Goal: Task Accomplishment & Management: Complete application form

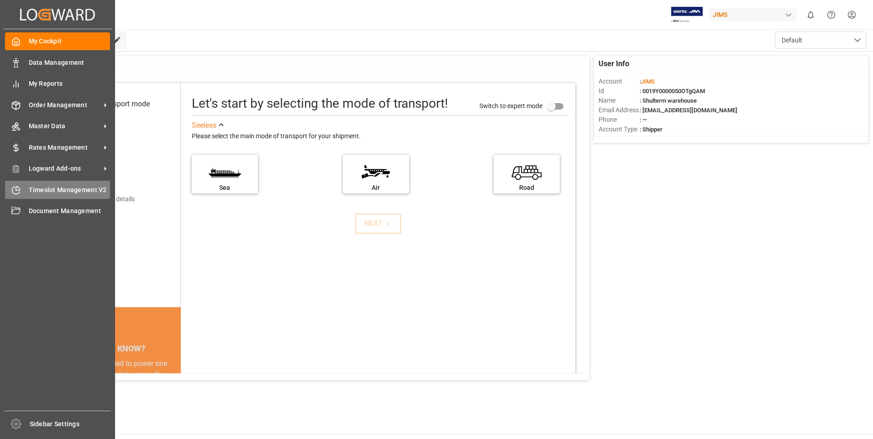
click at [27, 192] on div "Timeslot Management V2 Timeslot Management V2" at bounding box center [57, 190] width 105 height 18
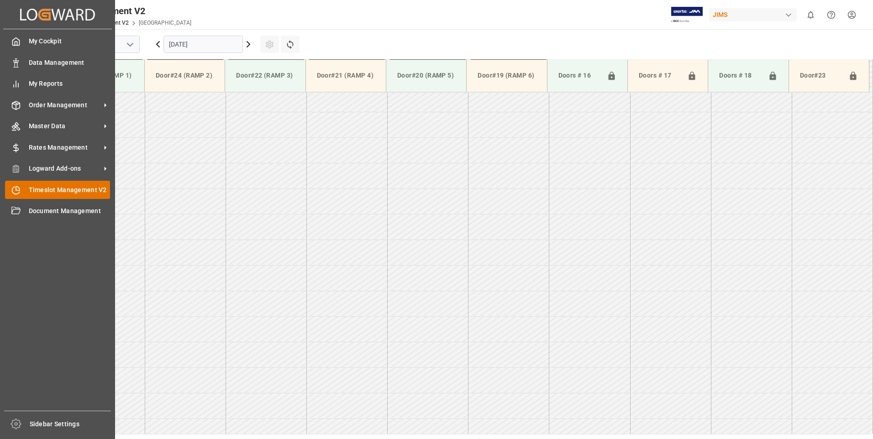
scroll to position [659, 0]
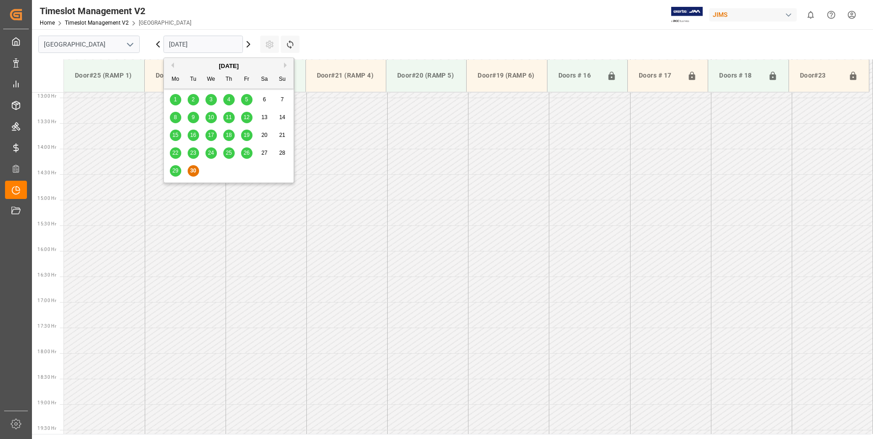
click at [201, 44] on input "[DATE]" at bounding box center [202, 44] width 79 height 17
click at [285, 66] on button "Next Month" at bounding box center [286, 65] width 5 height 5
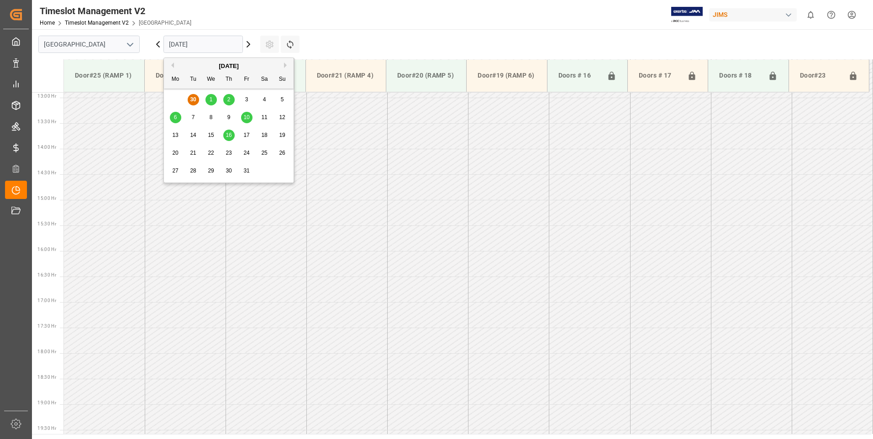
click at [213, 100] on div "1" at bounding box center [211, 100] width 11 height 11
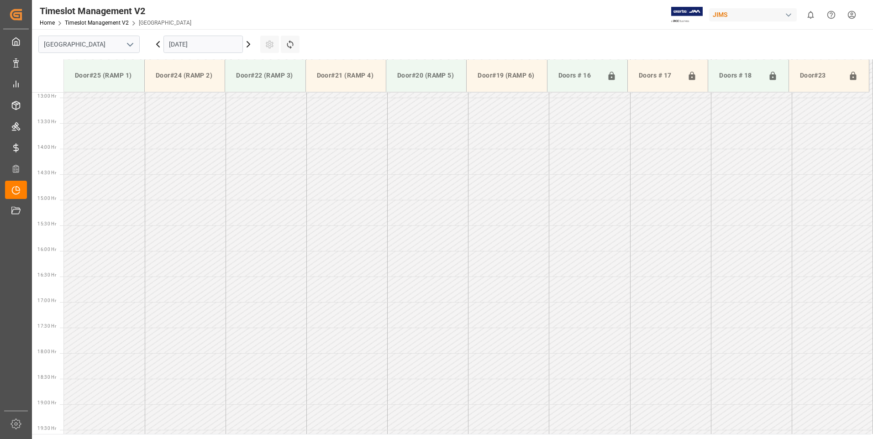
click at [219, 46] on input "[DATE]" at bounding box center [202, 44] width 79 height 17
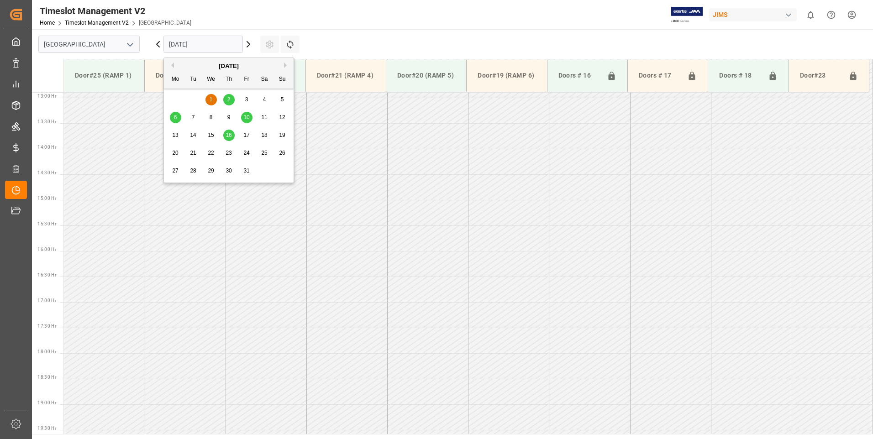
click at [228, 100] on span "2" at bounding box center [228, 99] width 3 height 6
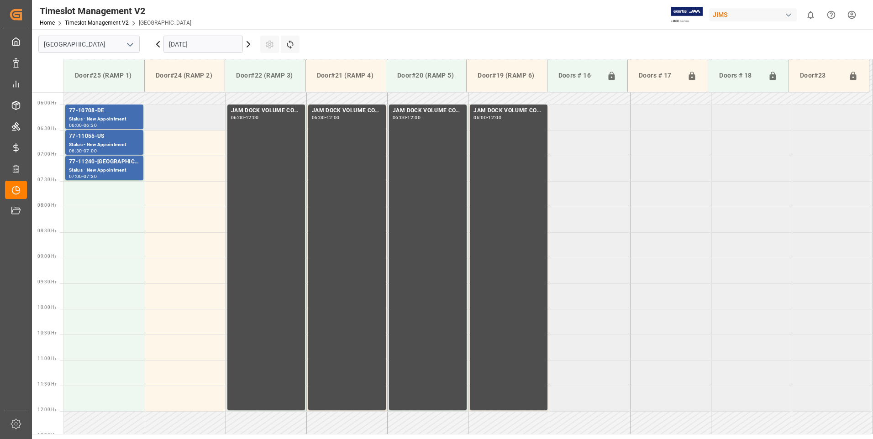
scroll to position [294, 0]
click at [85, 268] on td at bounding box center [104, 271] width 81 height 26
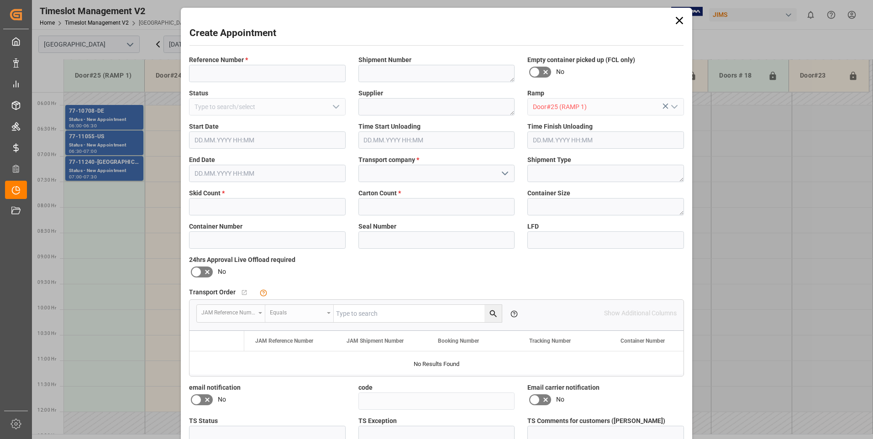
type input "[DATE] 09:00"
type input "[DATE] 09:30"
click at [265, 74] on input at bounding box center [267, 73] width 157 height 17
type input "77-10317-cn"
click at [218, 209] on input "text" at bounding box center [267, 206] width 157 height 17
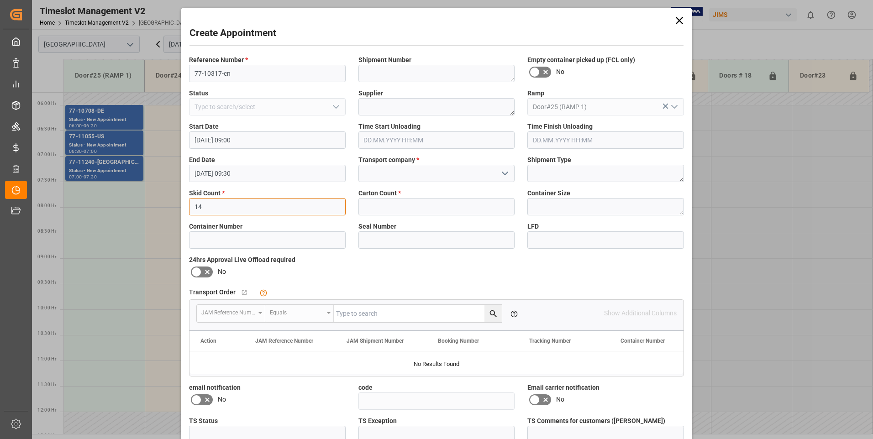
type input "14"
click at [394, 207] on input "text" at bounding box center [436, 206] width 157 height 17
type input "14"
click at [399, 171] on input at bounding box center [436, 173] width 157 height 17
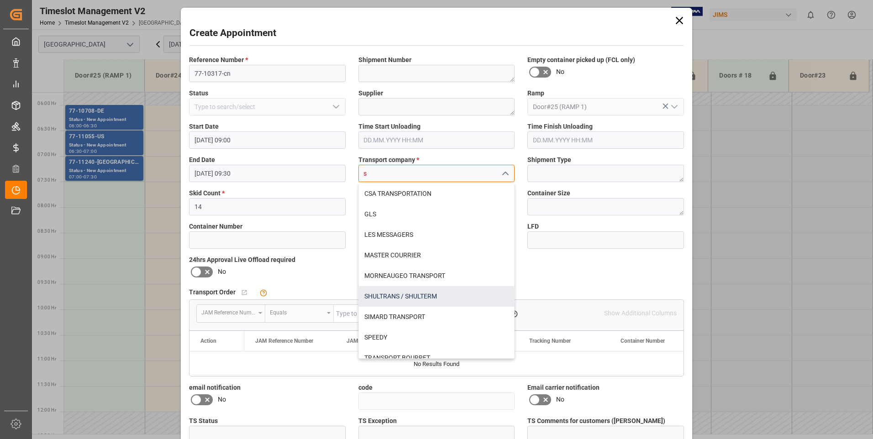
click at [387, 296] on div "SHULTRANS / SHULTERM" at bounding box center [437, 296] width 156 height 21
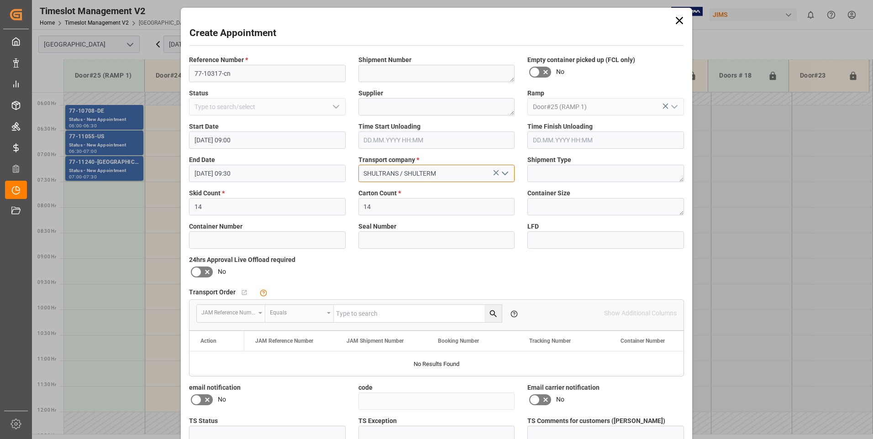
type input "SHULTRANS / SHULTERM"
click at [195, 270] on icon at bounding box center [196, 272] width 11 height 11
click at [0, 0] on input "checkbox" at bounding box center [0, 0] width 0 height 0
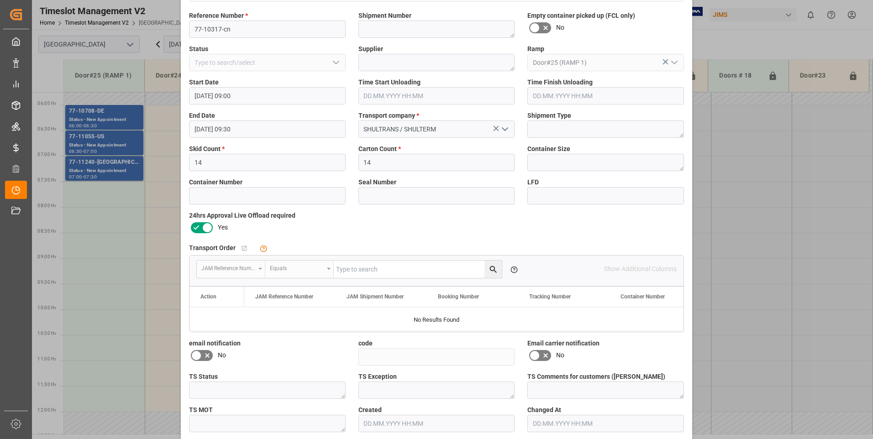
scroll to position [84, 0]
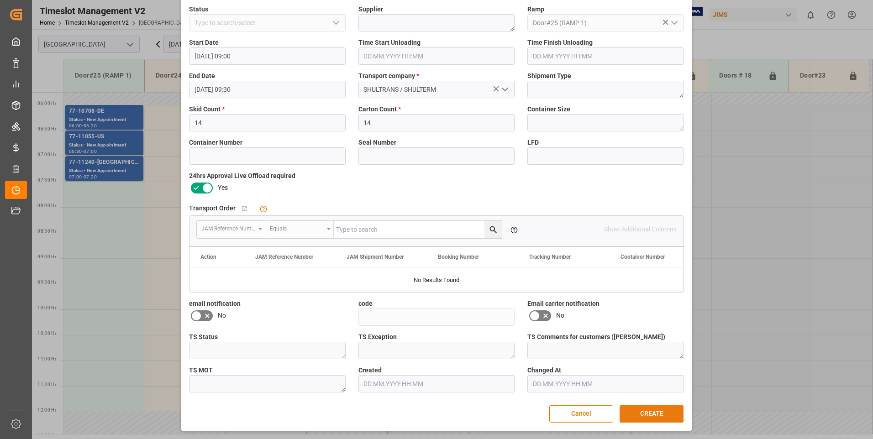
click at [648, 414] on button "CREATE" at bounding box center [652, 414] width 64 height 17
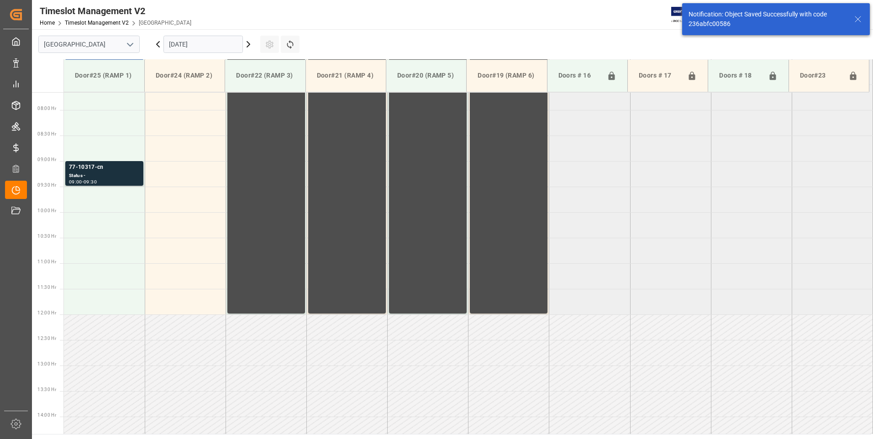
scroll to position [404, 0]
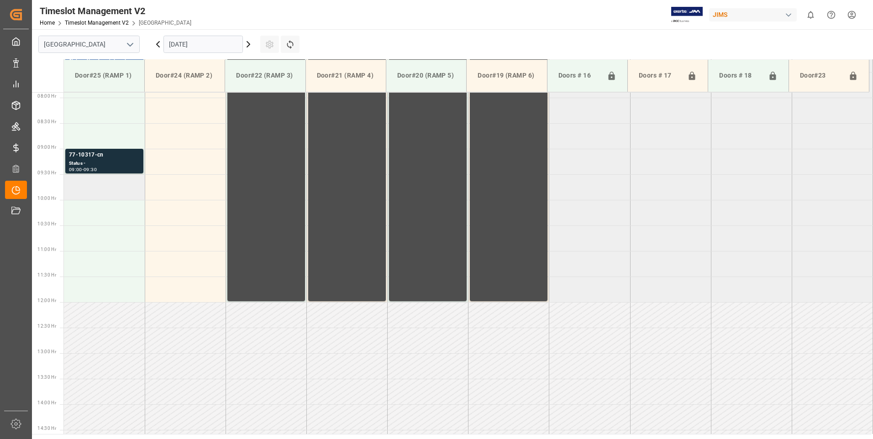
click at [115, 196] on td at bounding box center [104, 187] width 81 height 26
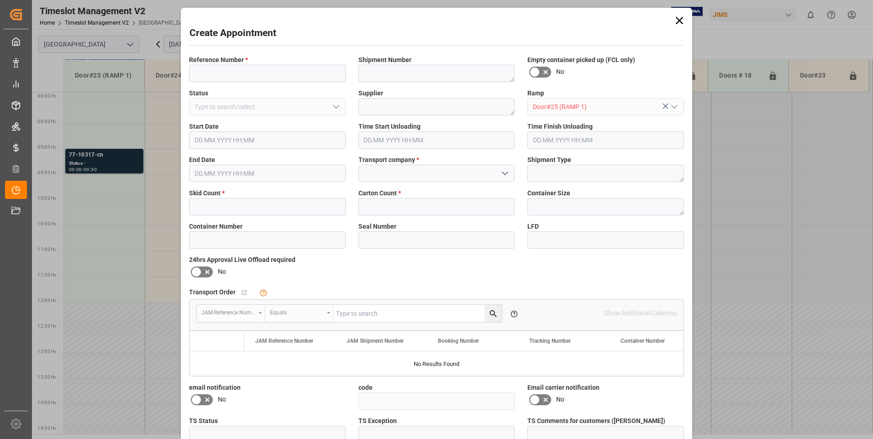
type input "[DATE] 09:30"
type input "[DATE] 10:00"
click at [216, 79] on input at bounding box center [267, 73] width 157 height 17
type input "77-10283-cn"
click at [222, 211] on input "text" at bounding box center [267, 206] width 157 height 17
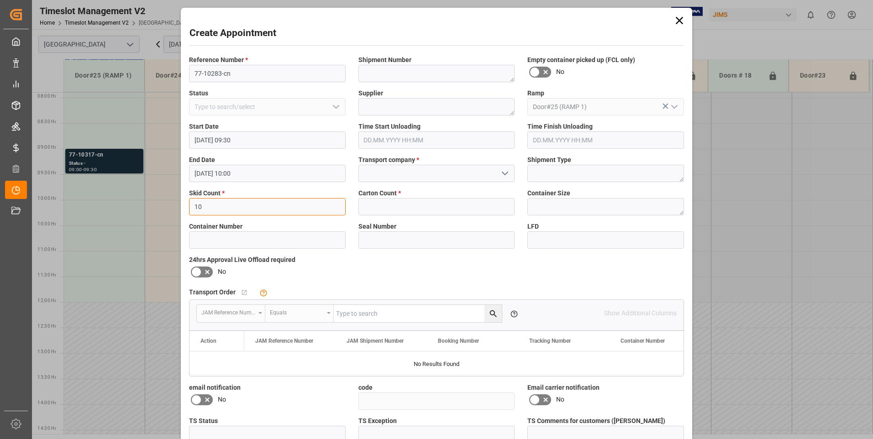
type input "10"
click at [406, 204] on input "text" at bounding box center [436, 206] width 157 height 17
type input "690"
click at [413, 174] on input at bounding box center [436, 173] width 157 height 17
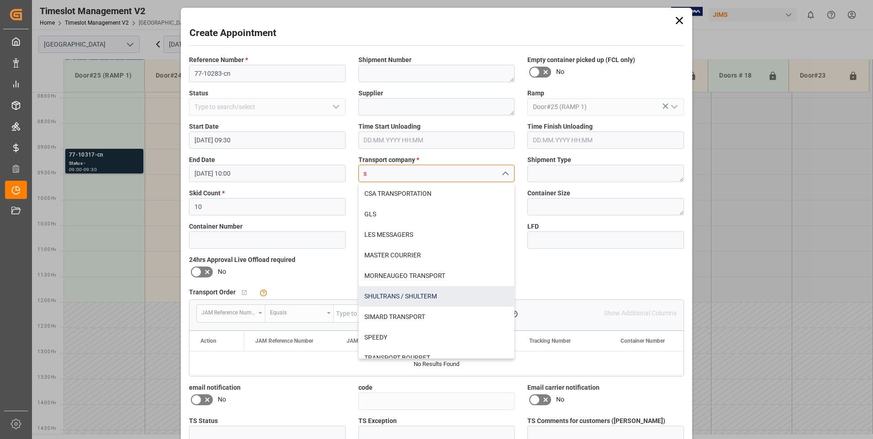
click at [388, 300] on div "SHULTRANS / SHULTERM" at bounding box center [437, 296] width 156 height 21
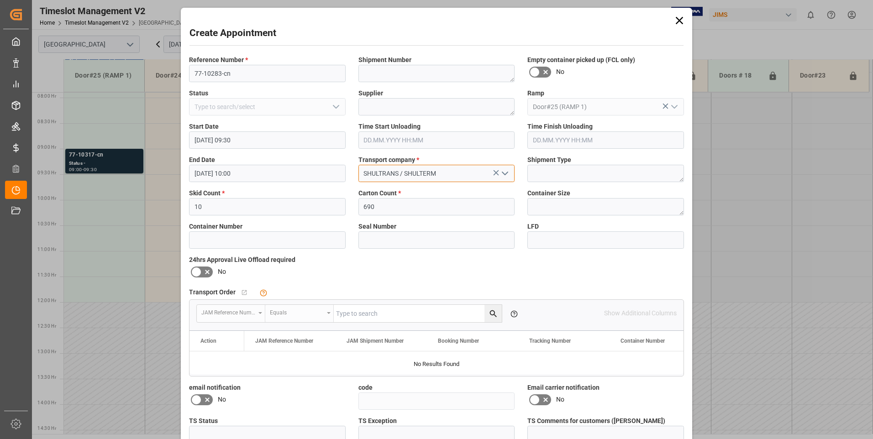
type input "SHULTRANS / SHULTERM"
click at [198, 269] on icon at bounding box center [196, 272] width 11 height 11
click at [0, 0] on input "checkbox" at bounding box center [0, 0] width 0 height 0
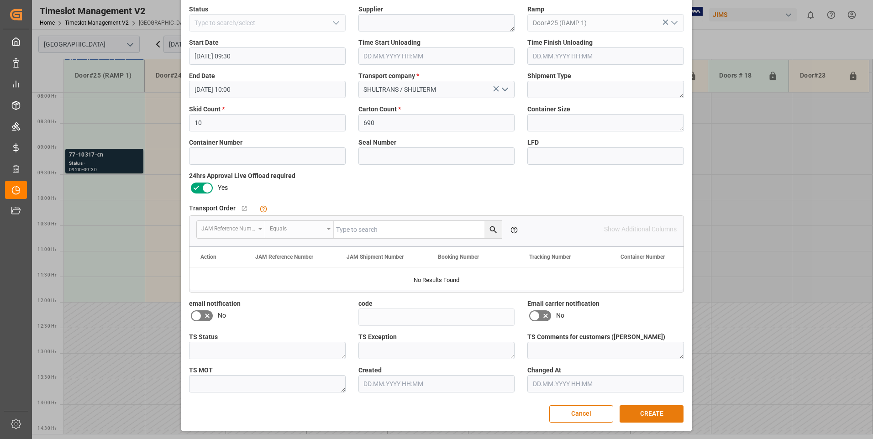
click at [625, 413] on button "CREATE" at bounding box center [652, 414] width 64 height 17
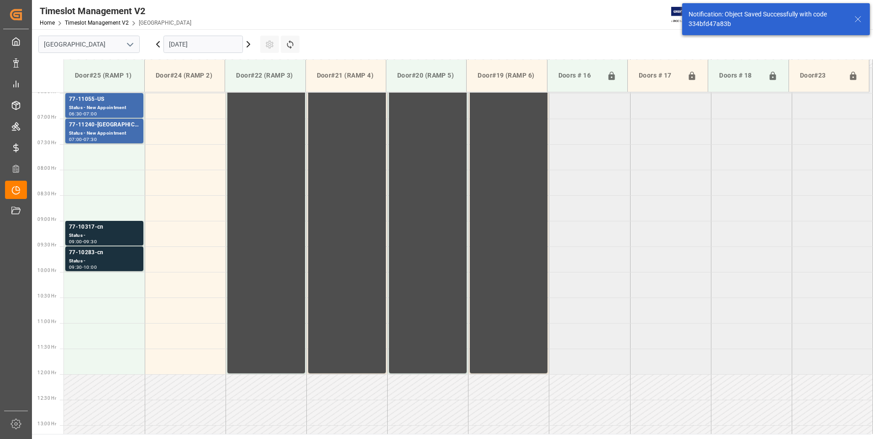
scroll to position [371, 0]
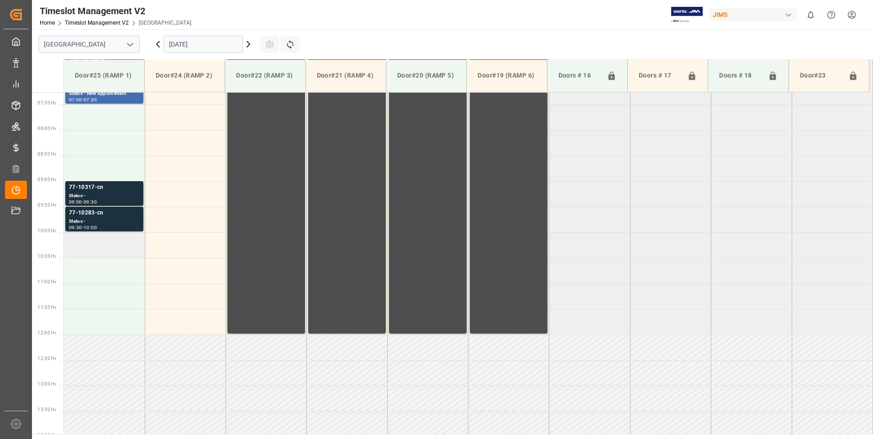
click at [101, 247] on td at bounding box center [104, 245] width 81 height 26
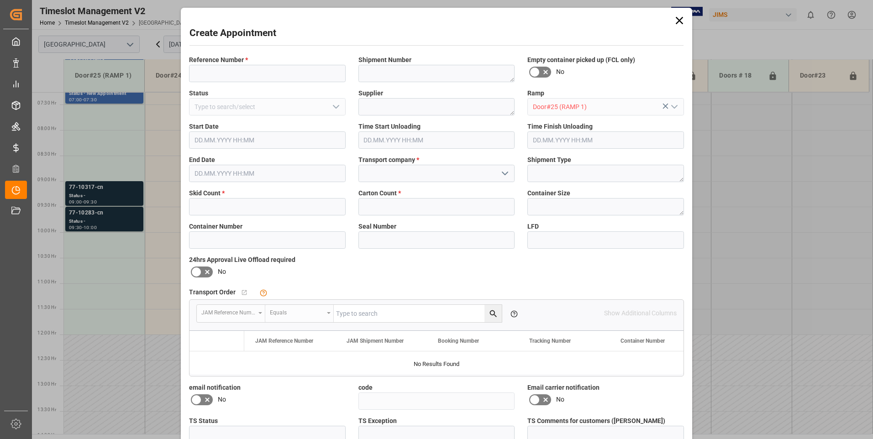
type input "[DATE] 10:00"
type input "[DATE] 10:30"
click at [237, 68] on input at bounding box center [267, 73] width 157 height 17
type input "77-10496-cn"
click at [226, 207] on input "text" at bounding box center [267, 206] width 157 height 17
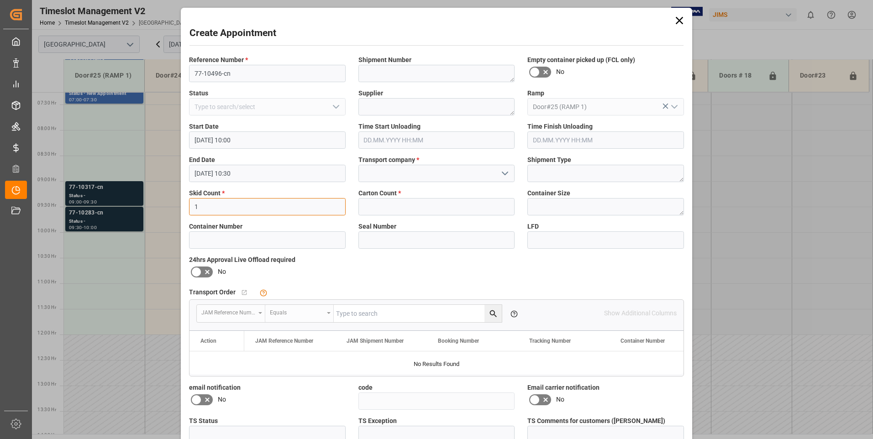
type input "1"
click at [367, 206] on input "text" at bounding box center [436, 206] width 157 height 17
type input "1"
click at [395, 171] on input at bounding box center [436, 173] width 157 height 17
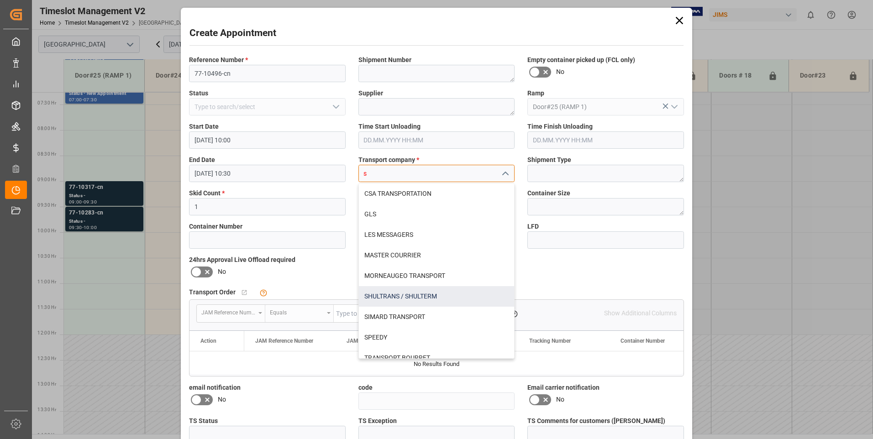
click at [386, 298] on div "SHULTRANS / SHULTERM" at bounding box center [437, 296] width 156 height 21
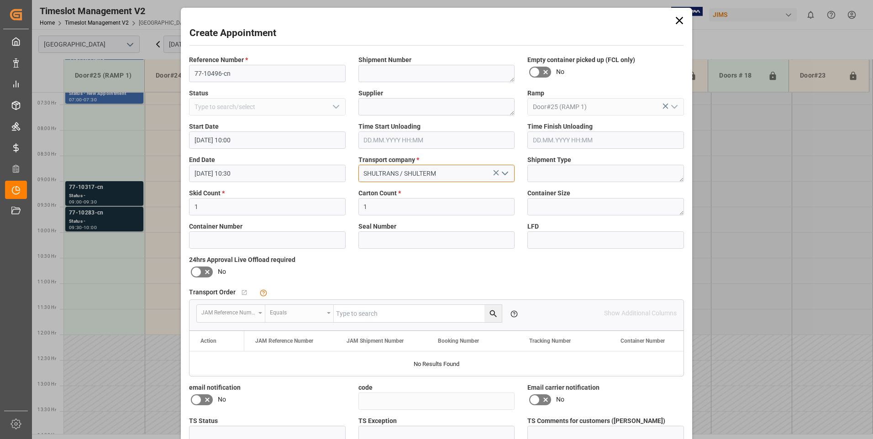
type input "SHULTRANS / SHULTERM"
click at [202, 269] on icon at bounding box center [207, 272] width 11 height 11
click at [0, 0] on input "checkbox" at bounding box center [0, 0] width 0 height 0
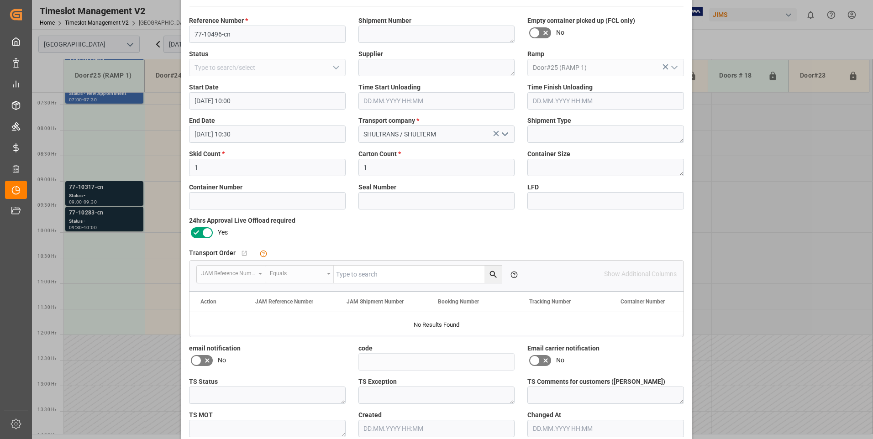
scroll to position [84, 0]
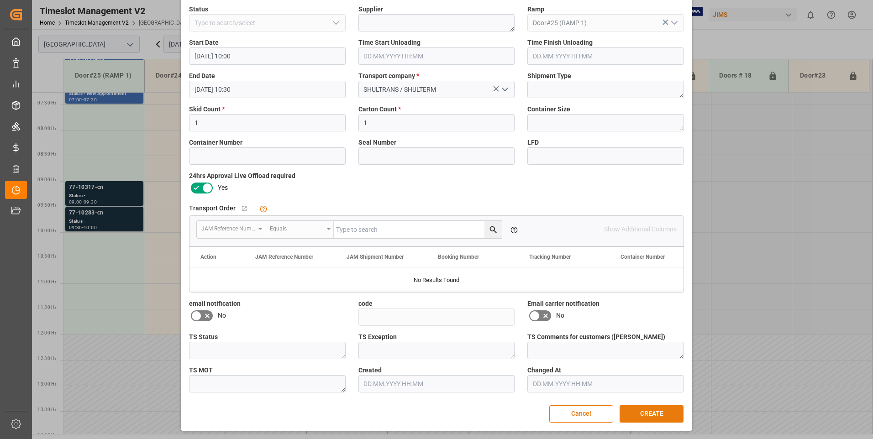
click at [647, 413] on button "CREATE" at bounding box center [652, 414] width 64 height 17
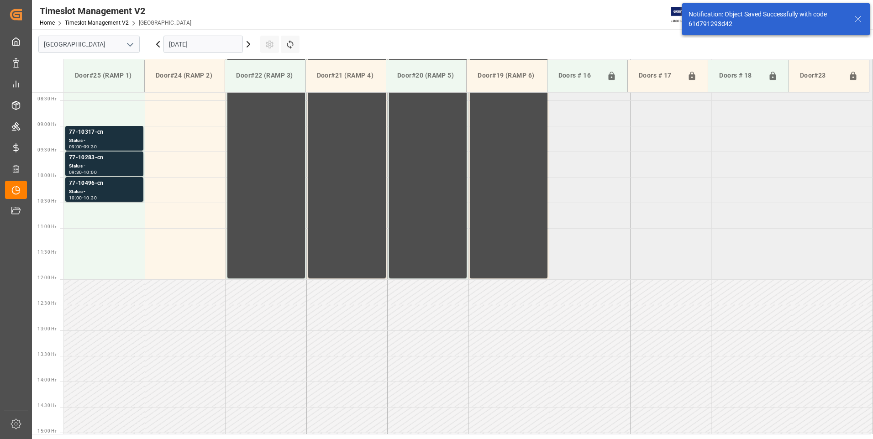
scroll to position [455, 0]
